Goal: Task Accomplishment & Management: Use online tool/utility

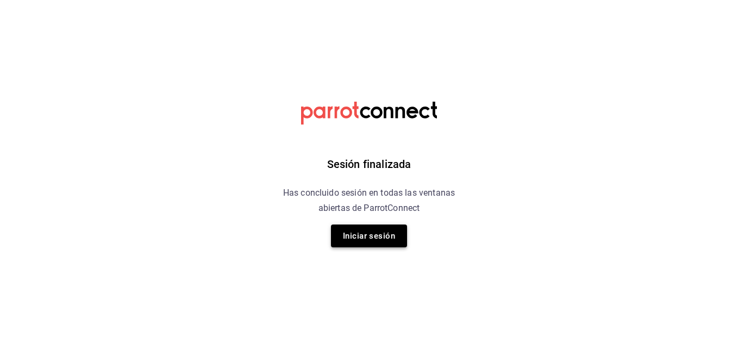
click at [379, 234] on button "Iniciar sesión" at bounding box center [369, 235] width 76 height 23
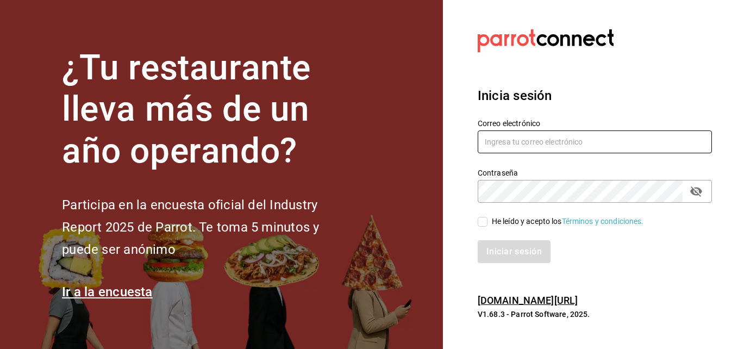
type input "supervisionoperativakp@gmail.com"
click at [489, 222] on span "He leído y acepto los Términos y condiciones." at bounding box center [566, 221] width 157 height 11
click at [488, 222] on input "He leído y acepto los Términos y condiciones." at bounding box center [483, 222] width 10 height 10
checkbox input "true"
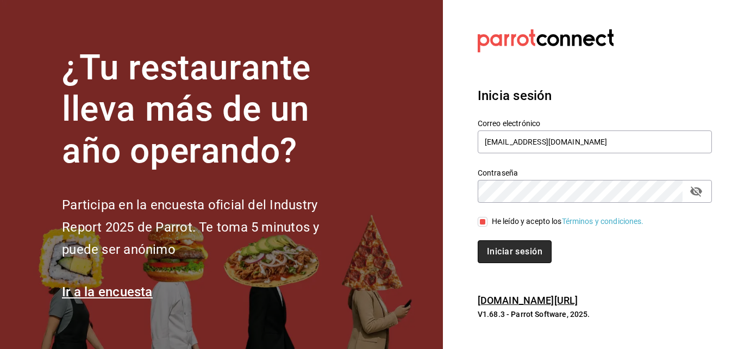
click at [495, 251] on button "Iniciar sesión" at bounding box center [515, 251] width 74 height 23
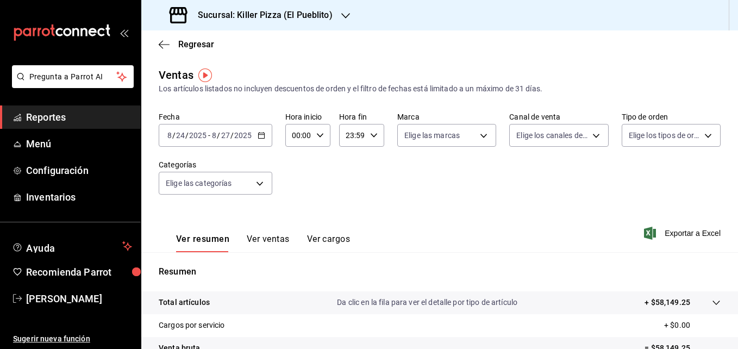
click at [256, 141] on div "[DATE] [DATE] - [DATE] [DATE]" at bounding box center [216, 135] width 114 height 23
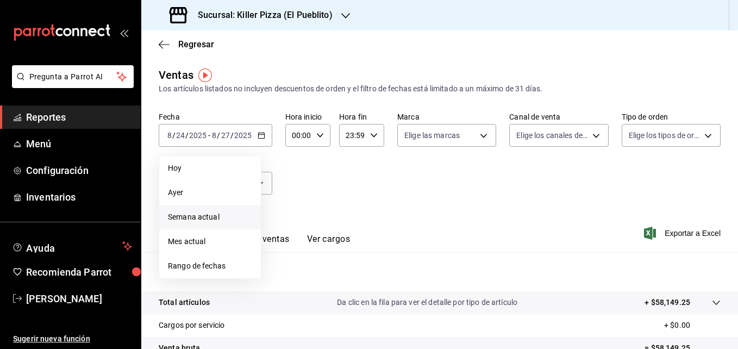
click at [205, 217] on span "Semana actual" at bounding box center [210, 216] width 84 height 11
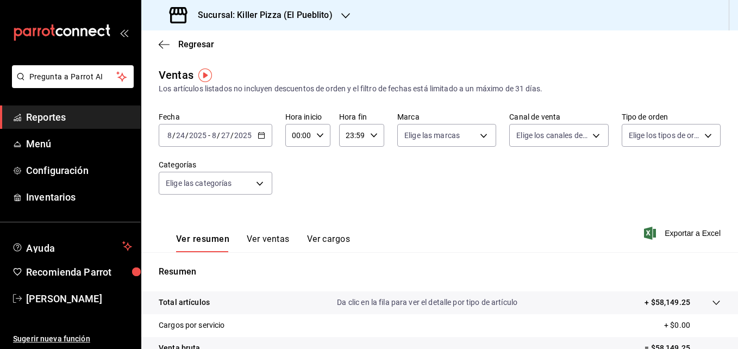
click at [255, 142] on div "[DATE] [DATE] - [DATE] [DATE]" at bounding box center [216, 135] width 114 height 23
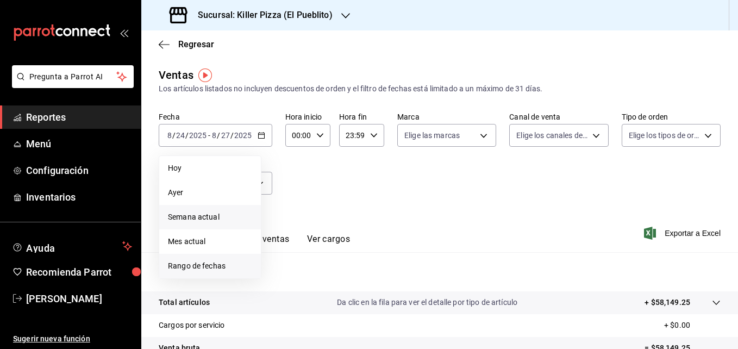
click at [194, 259] on li "Rango de fechas" at bounding box center [210, 266] width 102 height 24
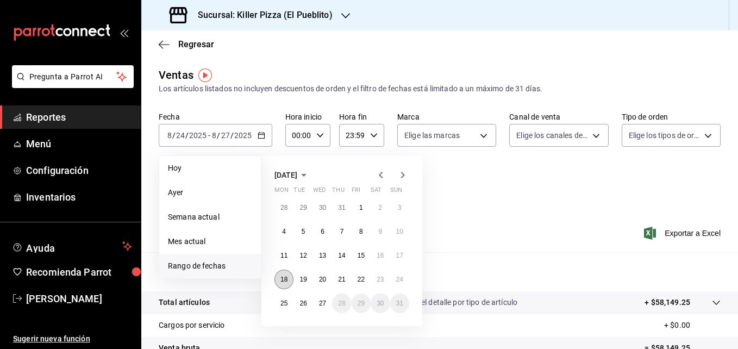
click at [286, 272] on button "18" at bounding box center [284, 280] width 19 height 20
click at [402, 278] on abbr "24" at bounding box center [399, 280] width 7 height 8
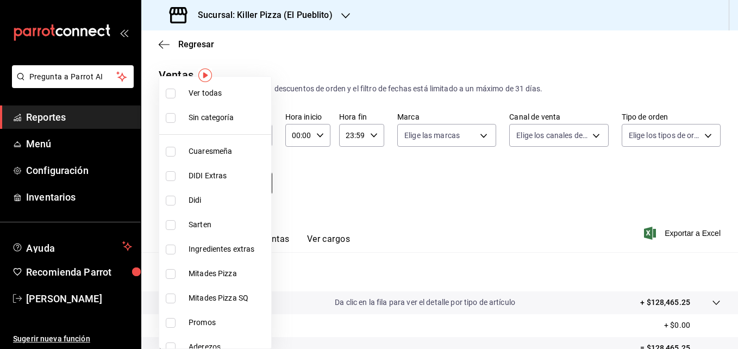
click at [258, 181] on body "Pregunta a Parrot AI Reportes Menú Configuración Inventarios Ayuda Recomienda P…" at bounding box center [369, 174] width 738 height 349
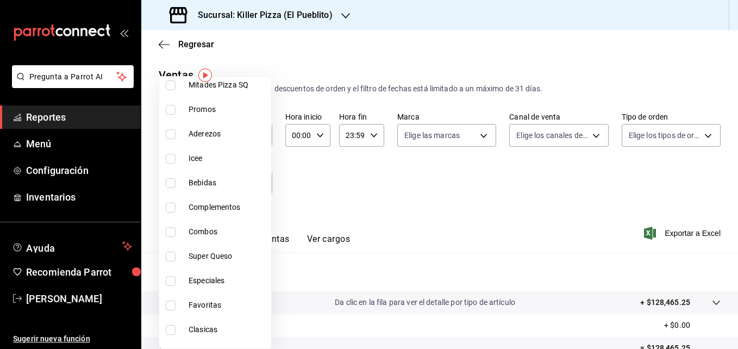
scroll to position [231, 0]
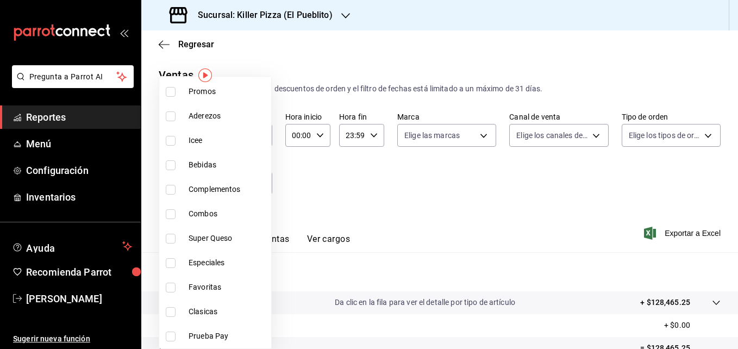
click at [167, 292] on li "Favoritas" at bounding box center [215, 287] width 112 height 24
type input "df5ab675-1c17-4d64-baca-887b66a1c9ba"
checkbox input "true"
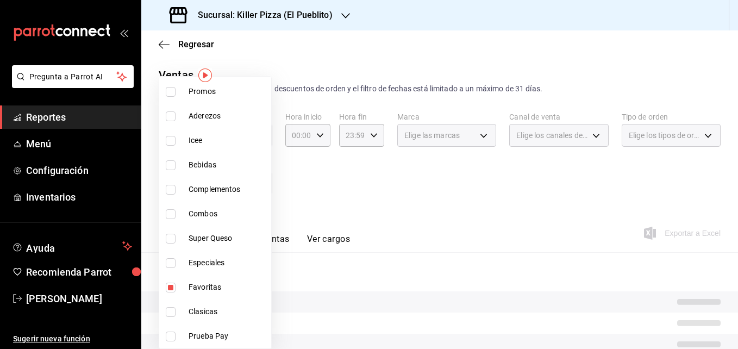
click at [167, 308] on input "checkbox" at bounding box center [171, 312] width 10 height 10
checkbox input "true"
type input "df5ab675-1c17-4d64-baca-887b66a1c9ba,ed90237d-516c-4409-8bf7-6c3aae910c7a"
click at [167, 263] on input "checkbox" at bounding box center [171, 263] width 10 height 10
checkbox input "true"
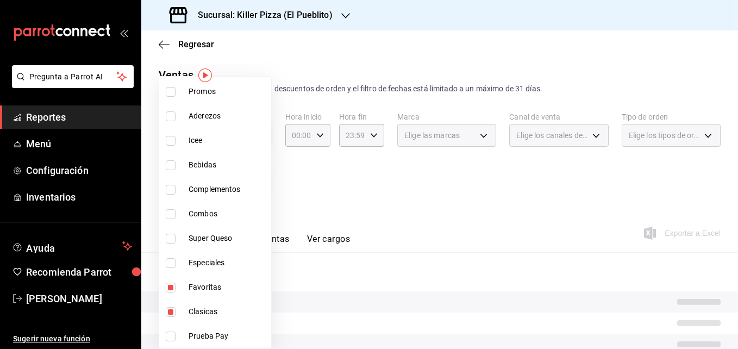
type input "df5ab675-1c17-4d64-baca-887b66a1c9ba,ed90237d-516c-4409-8bf7-6c3aae910c7a,40e29…"
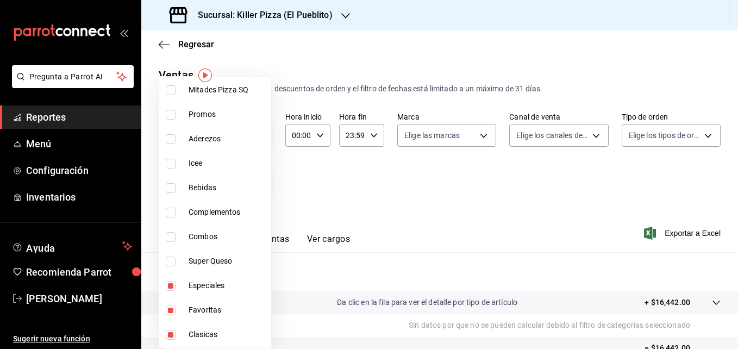
scroll to position [231, 0]
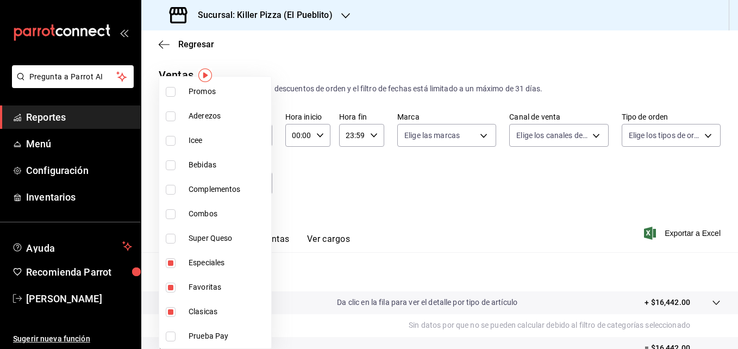
click at [367, 195] on div at bounding box center [369, 174] width 738 height 349
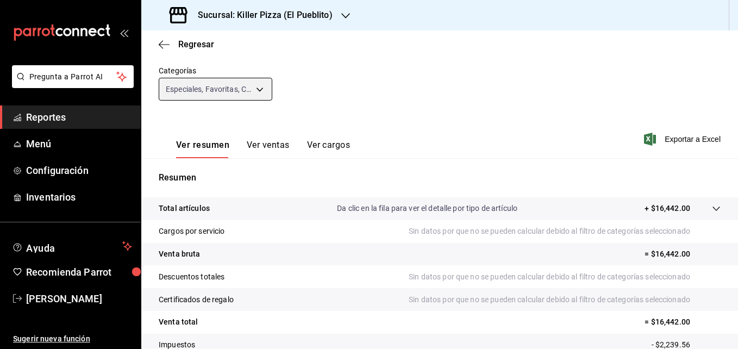
scroll to position [95, 0]
click at [653, 138] on span "Exportar a Excel" at bounding box center [683, 138] width 74 height 13
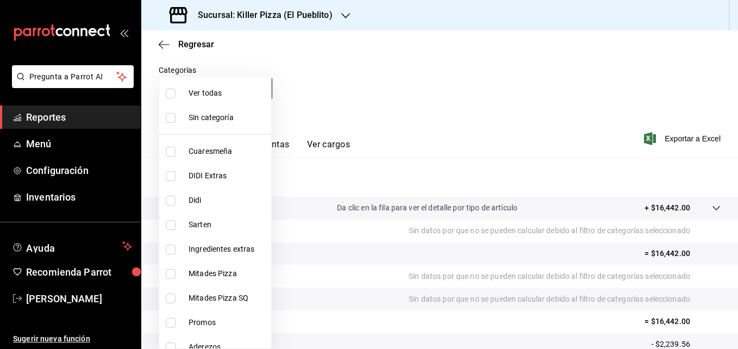
click at [221, 96] on body "Pregunta a Parrot AI Reportes Menú Configuración Inventarios Ayuda Recomienda P…" at bounding box center [369, 174] width 738 height 349
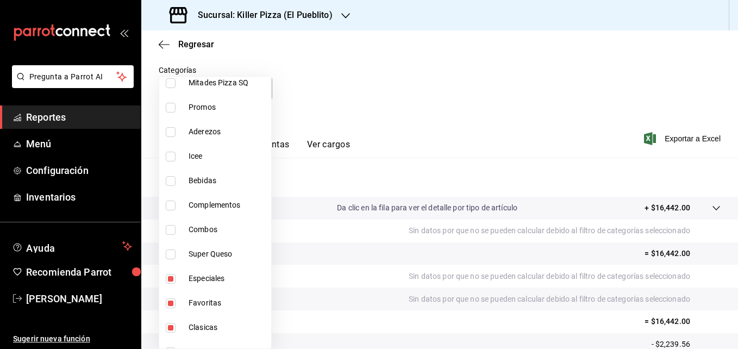
scroll to position [216, 0]
click at [171, 253] on input "checkbox" at bounding box center [171, 254] width 10 height 10
checkbox input "true"
type input "df5ab675-1c17-4d64-baca-887b66a1c9ba,ed90237d-516c-4409-8bf7-6c3aae910c7a,40e29…"
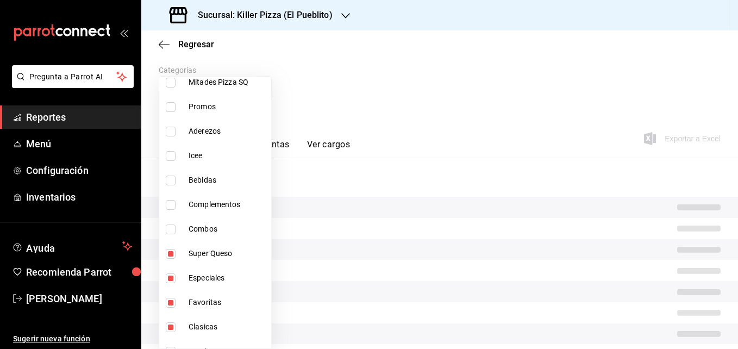
click at [173, 276] on input "checkbox" at bounding box center [171, 278] width 10 height 10
checkbox input "false"
type input "df5ab675-1c17-4d64-baca-887b66a1c9ba,ed90237d-516c-4409-8bf7-6c3aae910c7a,46f53…"
click at [166, 304] on input "checkbox" at bounding box center [171, 303] width 10 height 10
checkbox input "false"
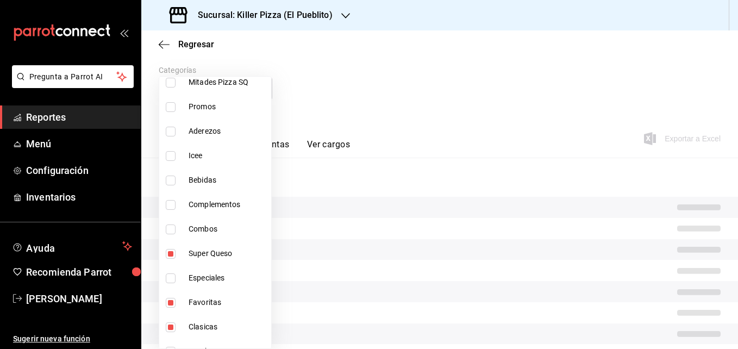
type input "ed90237d-516c-4409-8bf7-6c3aae910c7a,46f53122-4877-4f6d-ab25-e296355ccf72"
click at [172, 329] on input "checkbox" at bounding box center [171, 327] width 10 height 10
checkbox input "false"
type input "46f53122-4877-4f6d-ab25-e296355ccf72"
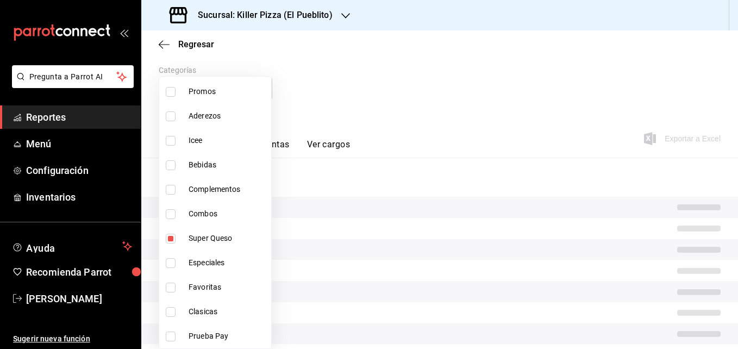
click at [411, 121] on div at bounding box center [369, 174] width 738 height 349
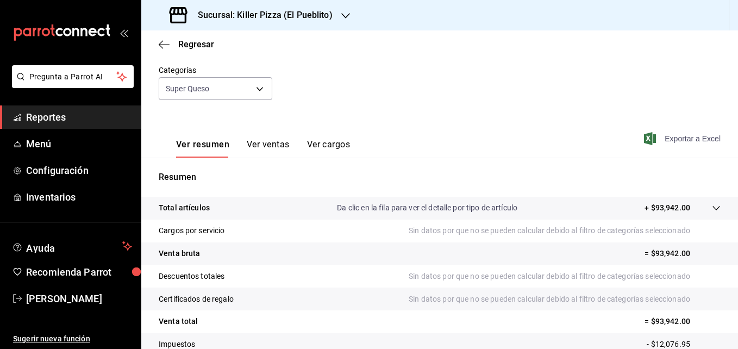
click at [669, 133] on span "Exportar a Excel" at bounding box center [683, 138] width 74 height 13
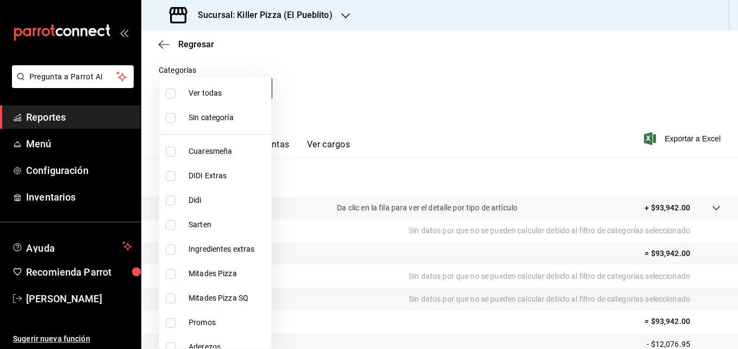
click at [221, 86] on body "Pregunta a Parrot AI Reportes Menú Configuración Inventarios Ayuda Recomienda P…" at bounding box center [369, 174] width 738 height 349
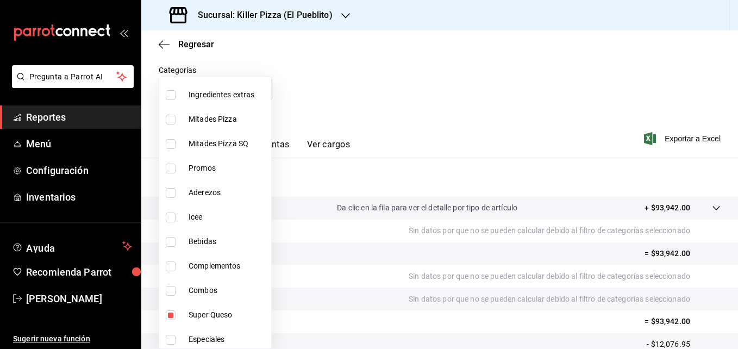
scroll to position [160, 0]
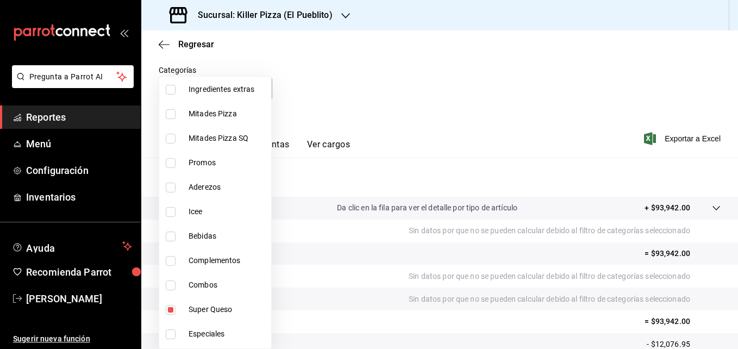
click at [169, 165] on input "checkbox" at bounding box center [171, 163] width 10 height 10
checkbox input "true"
type input "46f53122-4877-4f6d-ab25-e296355ccf72,08eadbad-4ef0-4f72-b5ae-5ff0b5c54af7"
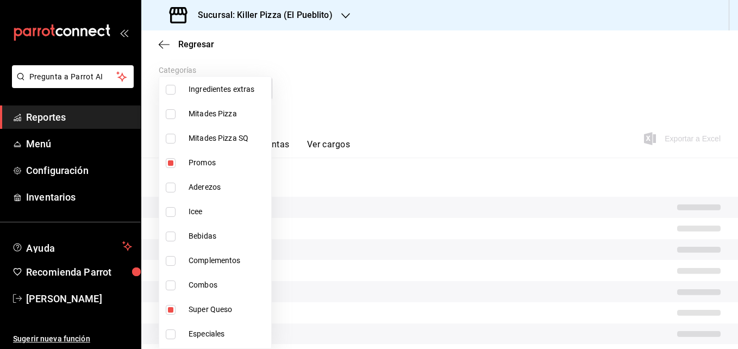
click at [172, 289] on input "checkbox" at bounding box center [171, 285] width 10 height 10
checkbox input "true"
type input "46f53122-4877-4f6d-ab25-e296355ccf72,08eadbad-4ef0-4f72-b5ae-5ff0b5c54af7,b72c1…"
click at [169, 312] on input "checkbox" at bounding box center [171, 310] width 10 height 10
checkbox input "false"
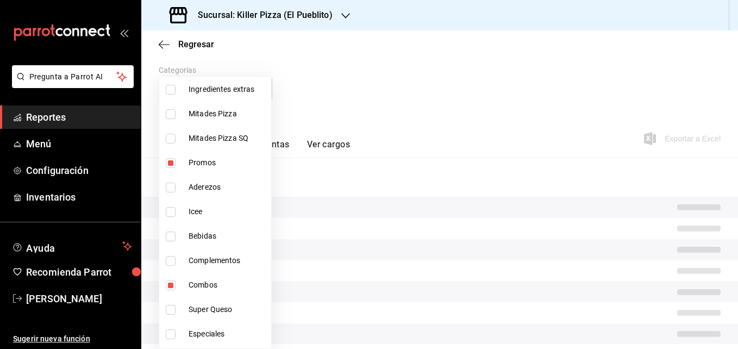
click at [172, 169] on li "Promos" at bounding box center [215, 163] width 112 height 24
type input "b72c1c90-4ddf-43e7-bbcc-c36f47b32748"
checkbox input "false"
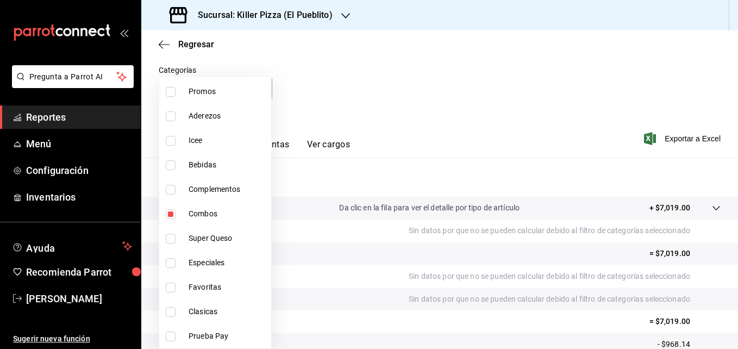
click at [655, 134] on div at bounding box center [369, 174] width 738 height 349
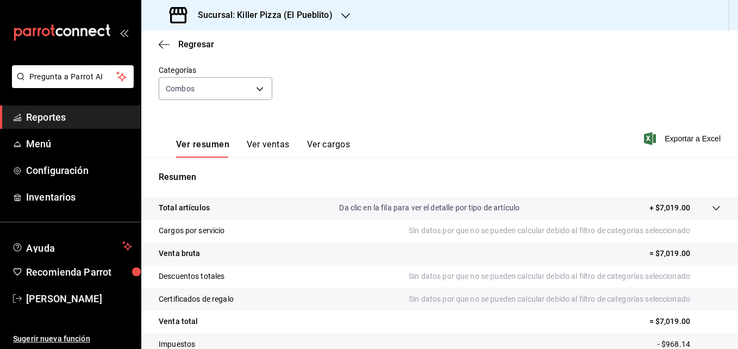
click at [674, 131] on div "Ver resumen Ver ventas Ver cargos Exportar a Excel" at bounding box center [439, 135] width 597 height 45
click at [674, 136] on span "Exportar a Excel" at bounding box center [683, 138] width 74 height 13
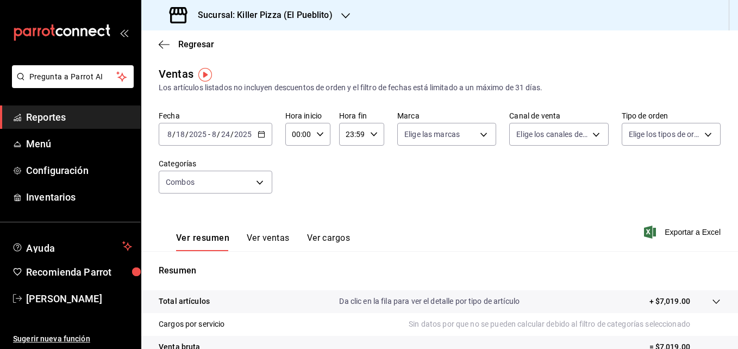
scroll to position [1, 0]
click at [253, 184] on body "Pregunta a Parrot AI Reportes Menú Configuración Inventarios Ayuda Recomienda P…" at bounding box center [369, 174] width 738 height 349
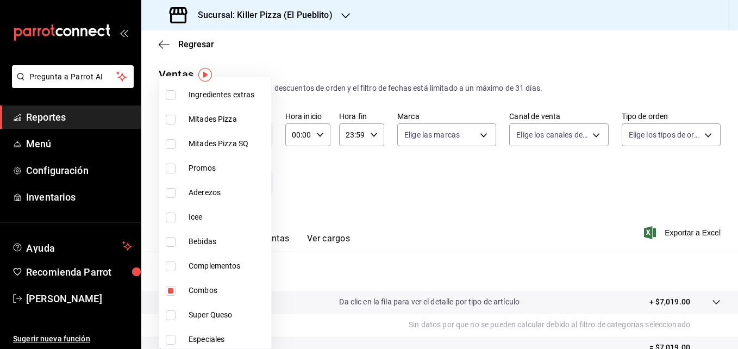
scroll to position [158, 0]
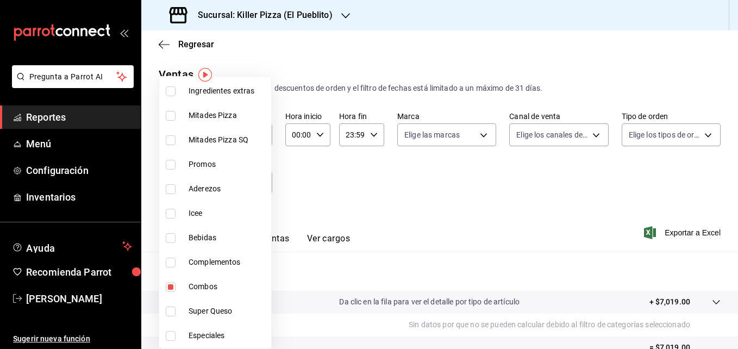
click at [170, 261] on input "checkbox" at bounding box center [171, 263] width 10 height 10
checkbox input "true"
type input "b72c1c90-4ddf-43e7-bbcc-c36f47b32748,1f57d098-13f5-4b07-ac20-45da95bc06e5"
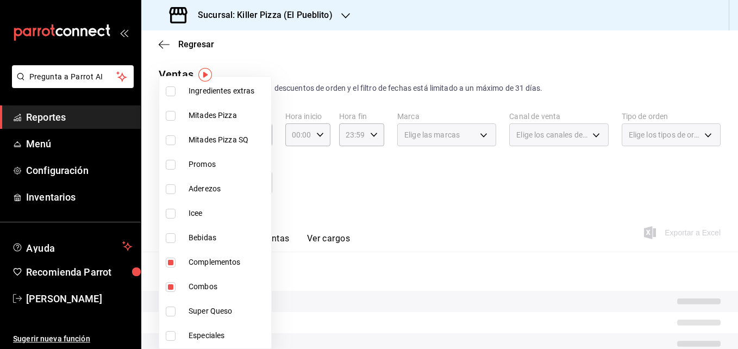
click at [170, 286] on input "checkbox" at bounding box center [171, 287] width 10 height 10
checkbox input "false"
type input "1f57d098-13f5-4b07-ac20-45da95bc06e5"
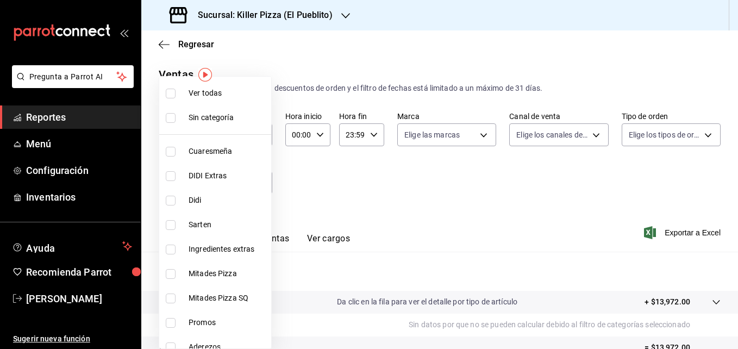
click at [603, 196] on div at bounding box center [369, 174] width 738 height 349
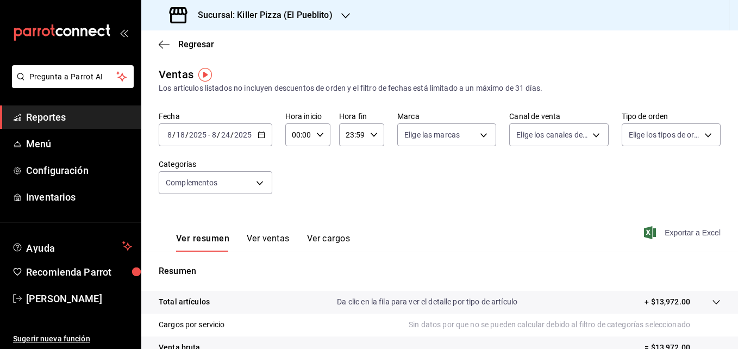
click at [663, 231] on span "Exportar a Excel" at bounding box center [683, 232] width 74 height 13
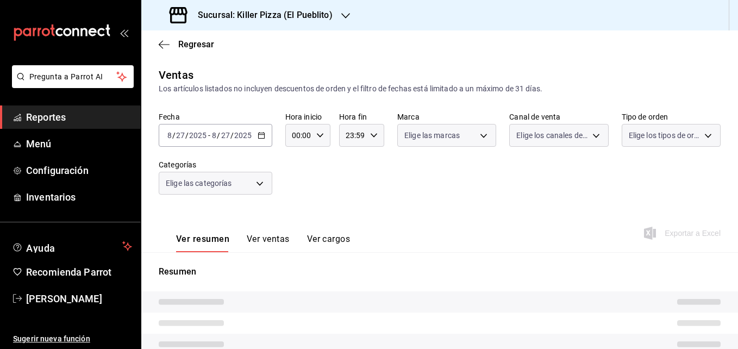
type input "1f57d098-13f5-4b07-ac20-45da95bc06e5"
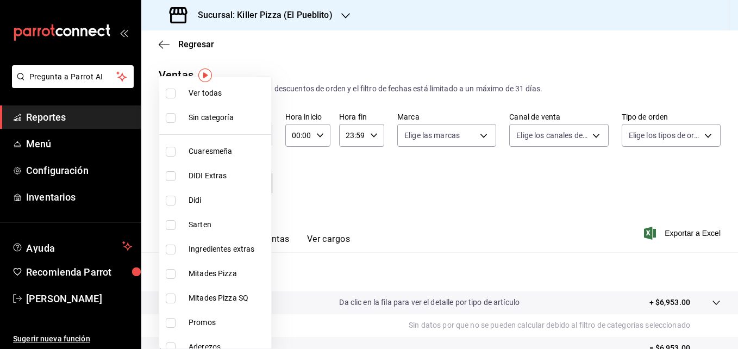
click at [259, 183] on body "Pregunta a Parrot AI Reportes Menú Configuración Inventarios Ayuda Recomienda P…" at bounding box center [369, 174] width 738 height 349
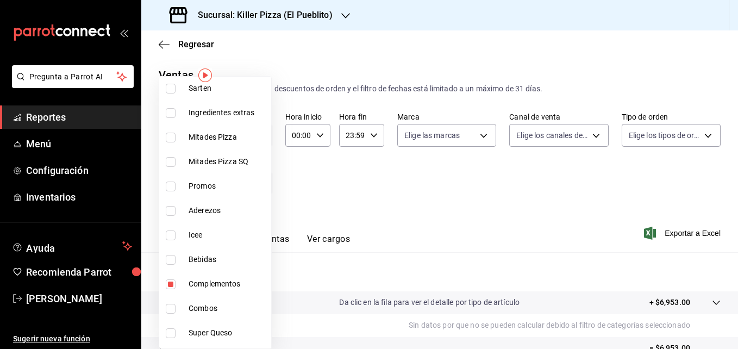
scroll to position [140, 0]
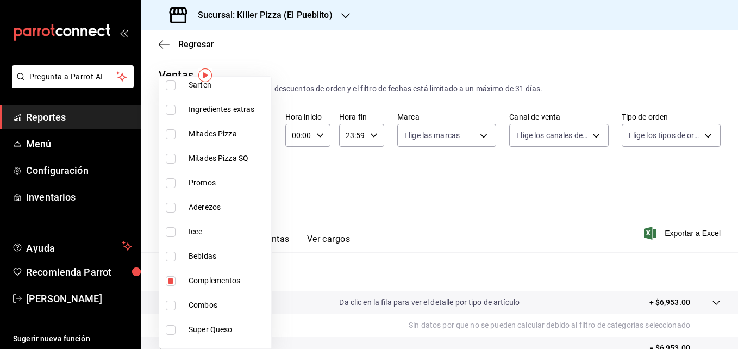
click at [166, 205] on input "checkbox" at bounding box center [171, 208] width 10 height 10
checkbox input "true"
type input "1f57d098-13f5-4b07-ac20-45da95bc06e5,2e98d879-40a2-4a08-9bd5-a30d9301b0d9"
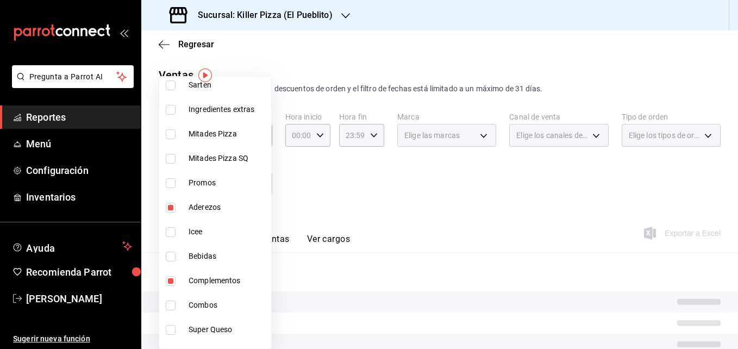
click at [171, 280] on input "checkbox" at bounding box center [171, 281] width 10 height 10
checkbox input "false"
type input "2e98d879-40a2-4a08-9bd5-a30d9301b0d9"
click at [393, 193] on div at bounding box center [369, 174] width 738 height 349
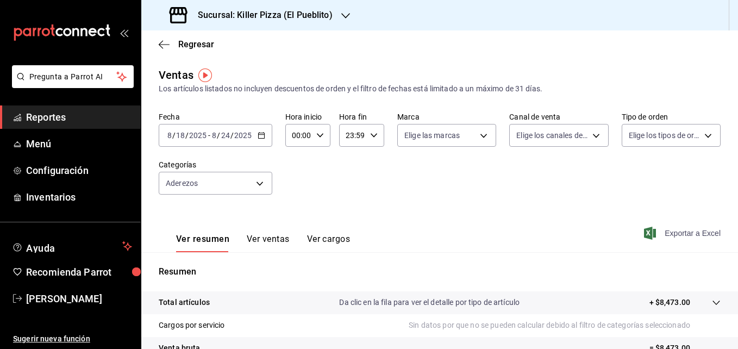
click at [657, 238] on span "Exportar a Excel" at bounding box center [683, 233] width 74 height 13
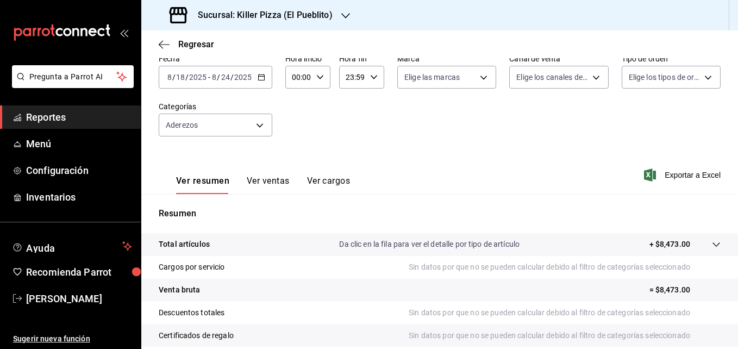
scroll to position [59, 0]
click at [258, 72] on div "2025-08-18 8 / 18 / 2025 - 2025-08-24 8 / 24 / 2025" at bounding box center [216, 76] width 114 height 23
click at [325, 109] on div "Fecha 2025-08-18 8 / 18 / 2025 - 2025-08-24 8 / 24 / 2025 Hora inicio 00:00 Hor…" at bounding box center [440, 101] width 562 height 96
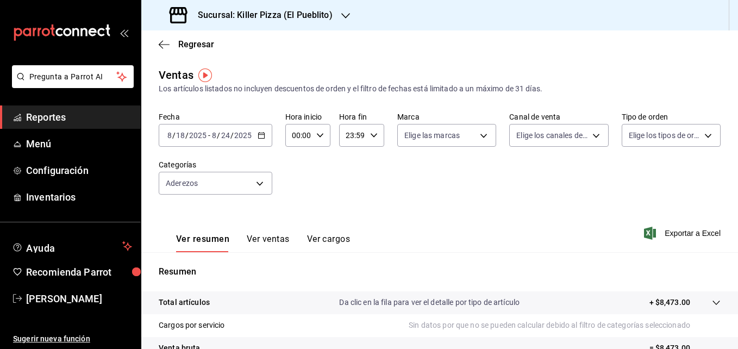
click at [347, 20] on div at bounding box center [345, 15] width 9 height 11
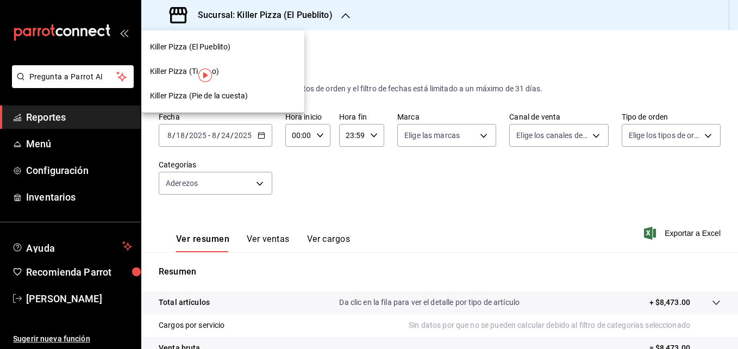
click at [180, 102] on div "Killer Pizza (Pie de la cuesta)" at bounding box center [222, 96] width 163 height 24
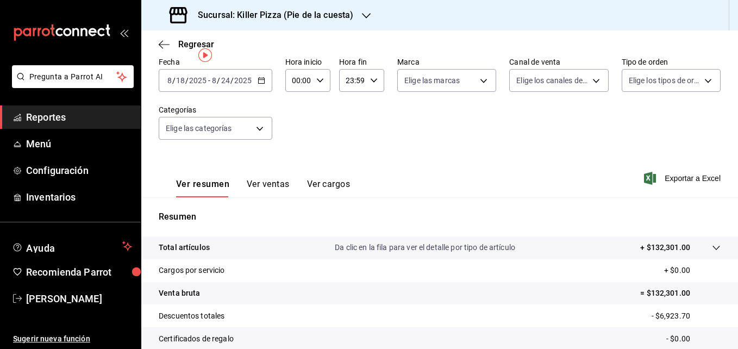
scroll to position [13, 0]
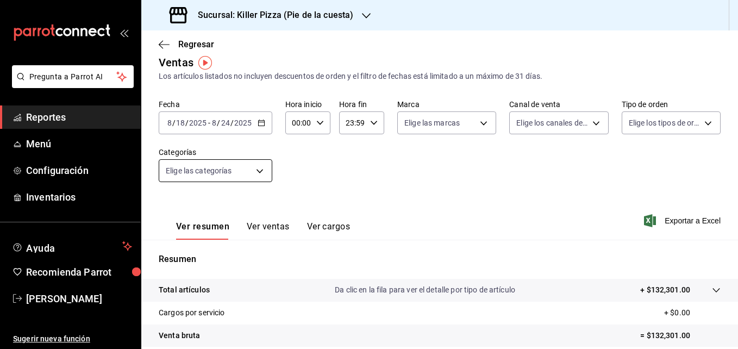
click at [255, 170] on body "Pregunta a Parrot AI Reportes Menú Configuración Inventarios Ayuda Recomienda P…" at bounding box center [369, 174] width 738 height 349
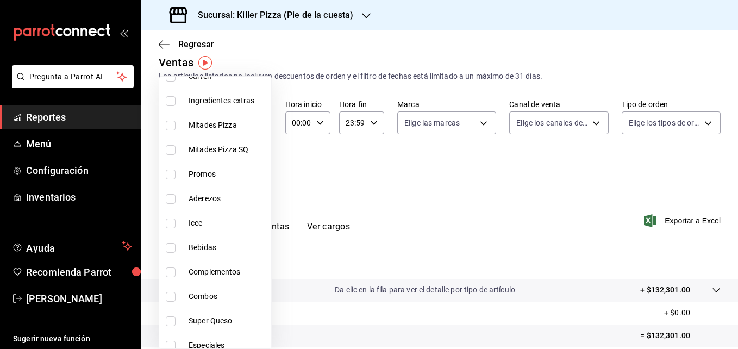
scroll to position [149, 0]
click at [169, 172] on input "checkbox" at bounding box center [171, 174] width 10 height 10
checkbox input "true"
type input "5c78488f-73ec-4e4f-8d45-20411369e20f"
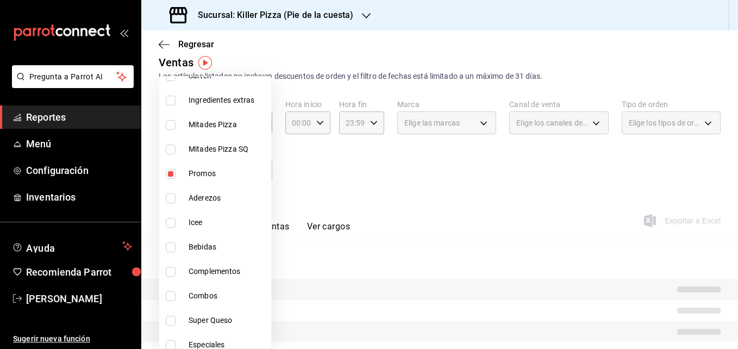
click at [170, 199] on input "checkbox" at bounding box center [171, 199] width 10 height 10
checkbox input "true"
type input "5c78488f-73ec-4e4f-8d45-20411369e20f,26c76ff1-bc00-43bc-99ad-5103efe5c356"
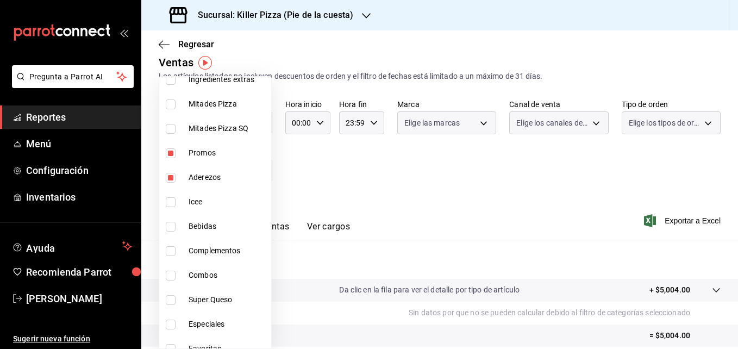
scroll to position [170, 0]
click at [173, 247] on input "checkbox" at bounding box center [171, 251] width 10 height 10
checkbox input "true"
type input "5c78488f-73ec-4e4f-8d45-20411369e20f,26c76ff1-bc00-43bc-99ad-5103efe5c356,b6a78…"
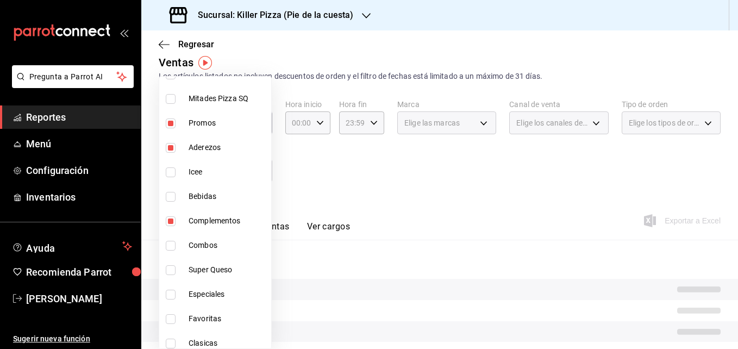
scroll to position [200, 0]
click at [172, 245] on input "checkbox" at bounding box center [171, 245] width 10 height 10
checkbox input "true"
type input "5c78488f-73ec-4e4f-8d45-20411369e20f,26c76ff1-bc00-43bc-99ad-5103efe5c356,b6a78…"
click at [170, 268] on input "checkbox" at bounding box center [171, 270] width 10 height 10
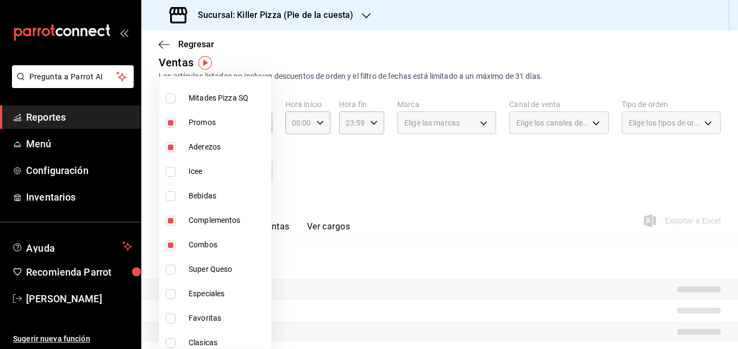
checkbox input "true"
type input "5c78488f-73ec-4e4f-8d45-20411369e20f,26c76ff1-bc00-43bc-99ad-5103efe5c356,b6a78…"
click at [170, 289] on input "checkbox" at bounding box center [171, 294] width 10 height 10
checkbox input "true"
type input "5c78488f-73ec-4e4f-8d45-20411369e20f,26c76ff1-bc00-43bc-99ad-5103efe5c356,b6a78…"
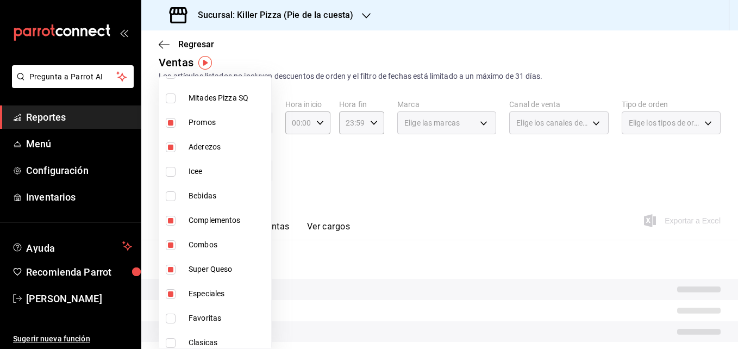
scroll to position [227, 0]
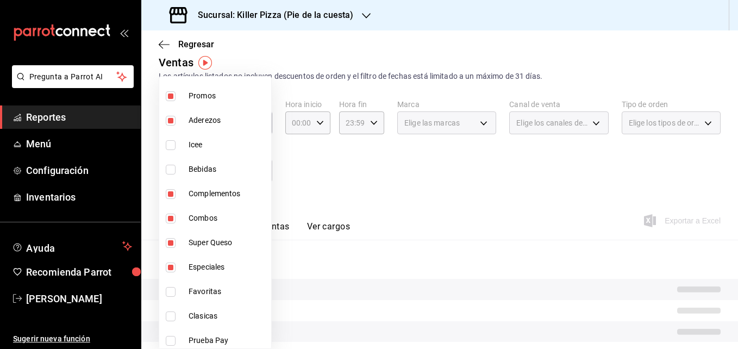
click at [170, 289] on input "checkbox" at bounding box center [171, 292] width 10 height 10
checkbox input "true"
type input "5c78488f-73ec-4e4f-8d45-20411369e20f,26c76ff1-bc00-43bc-99ad-5103efe5c356,b6a78…"
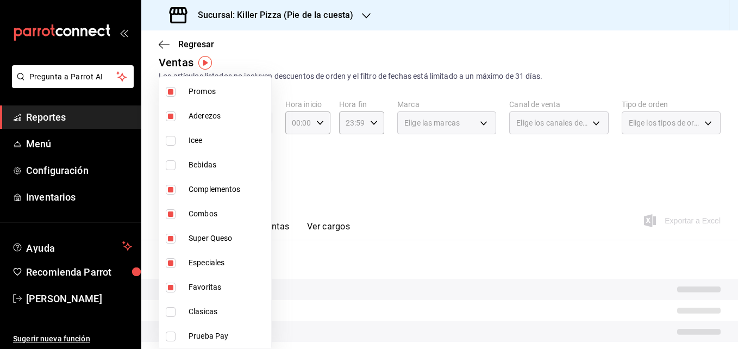
click at [170, 310] on input "checkbox" at bounding box center [171, 312] width 10 height 10
checkbox input "true"
type input "5c78488f-73ec-4e4f-8d45-20411369e20f,26c76ff1-bc00-43bc-99ad-5103efe5c356,b6a78…"
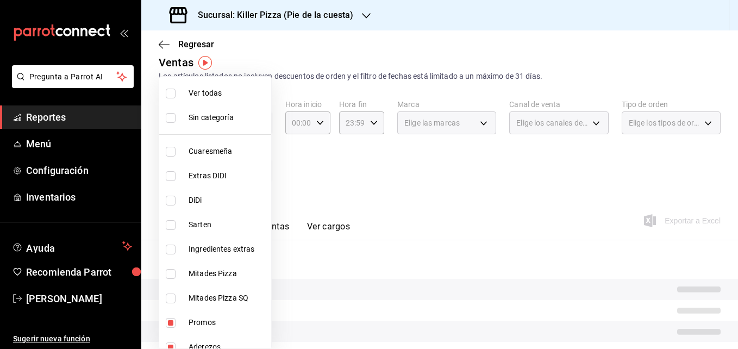
click at [407, 188] on div at bounding box center [369, 174] width 738 height 349
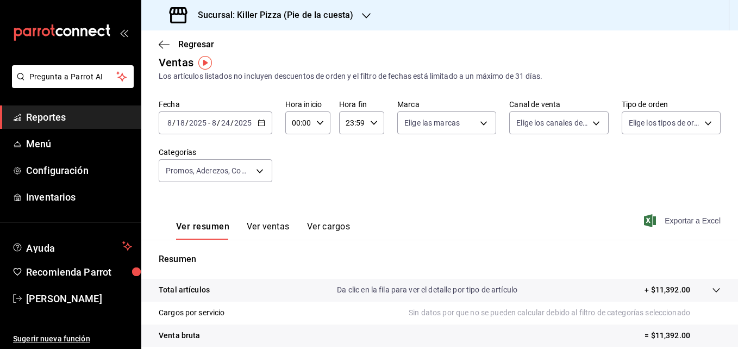
click at [656, 220] on span "Exportar a Excel" at bounding box center [683, 220] width 74 height 13
